Goal: Information Seeking & Learning: Learn about a topic

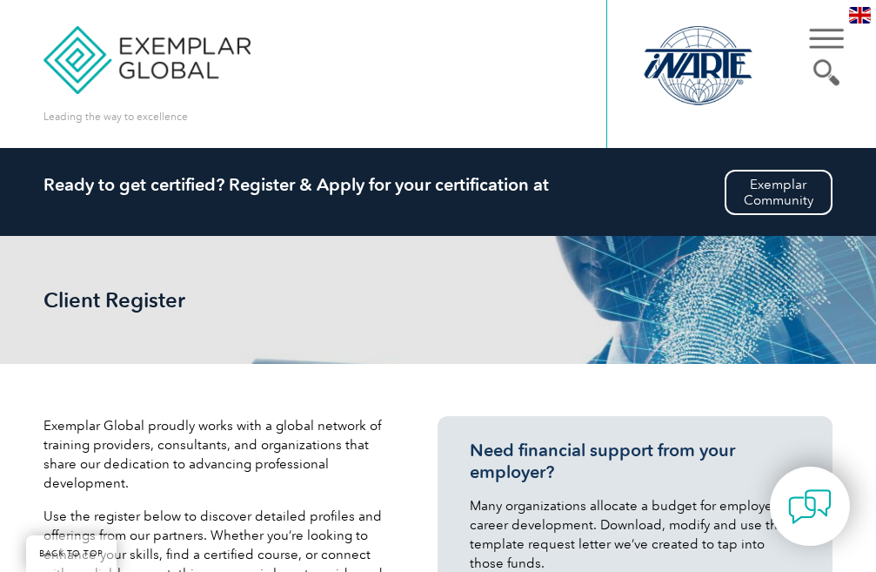
scroll to position [435, 0]
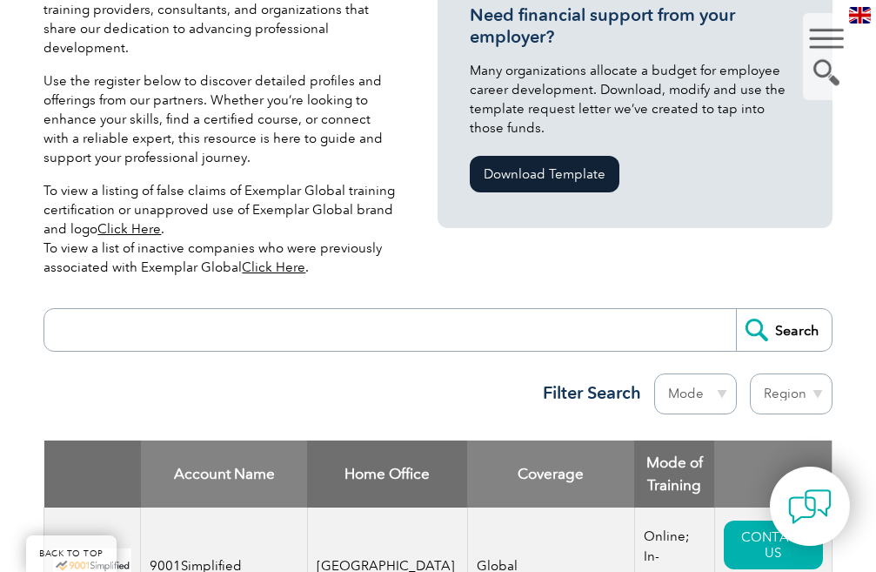
click at [300, 315] on input "search" at bounding box center [394, 330] width 682 height 42
type input "lms"
click at [788, 324] on input "Search" at bounding box center [784, 330] width 96 height 42
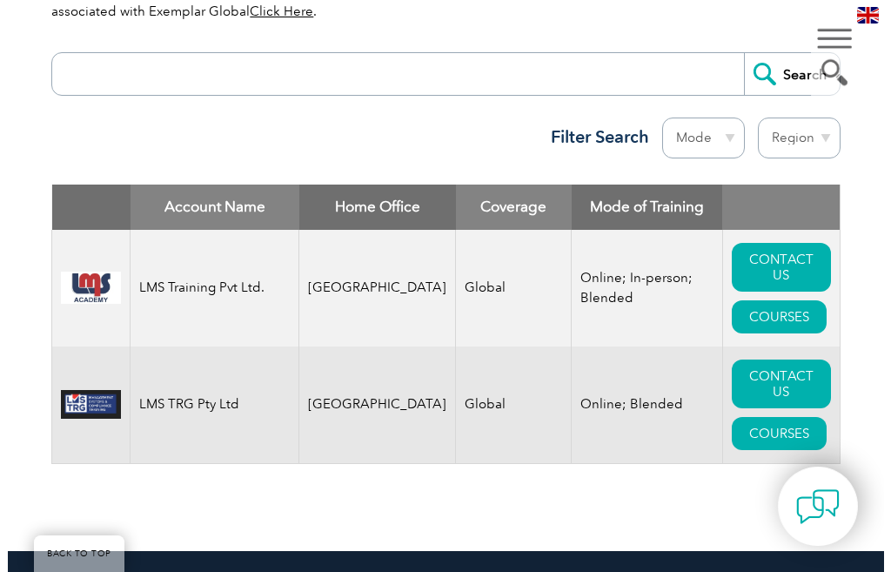
scroll to position [696, 0]
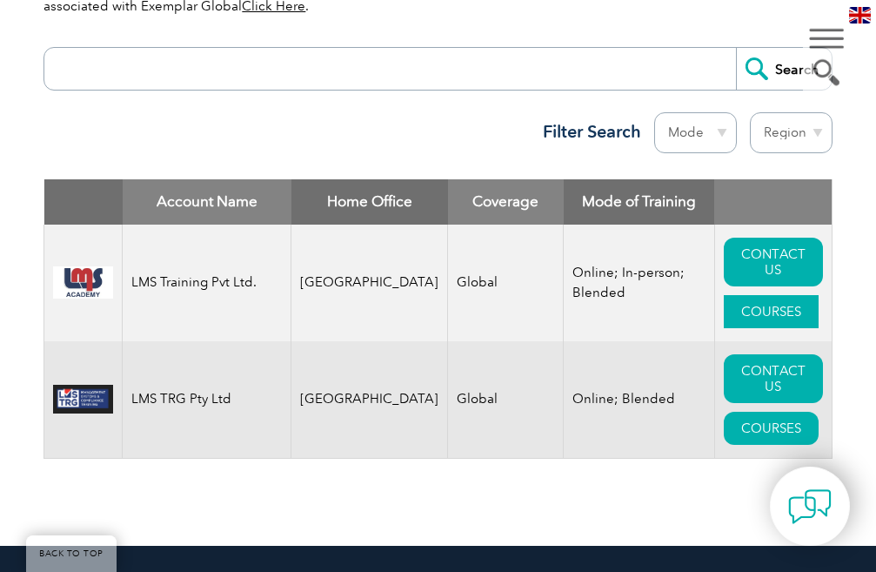
click at [773, 320] on link "COURSES" at bounding box center [771, 311] width 95 height 33
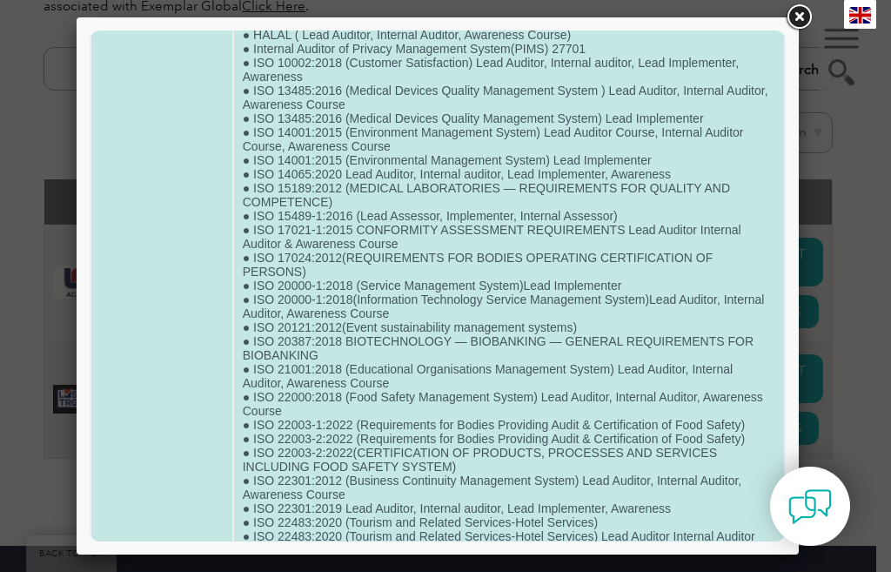
scroll to position [50, 0]
